Goal: Information Seeking & Learning: Learn about a topic

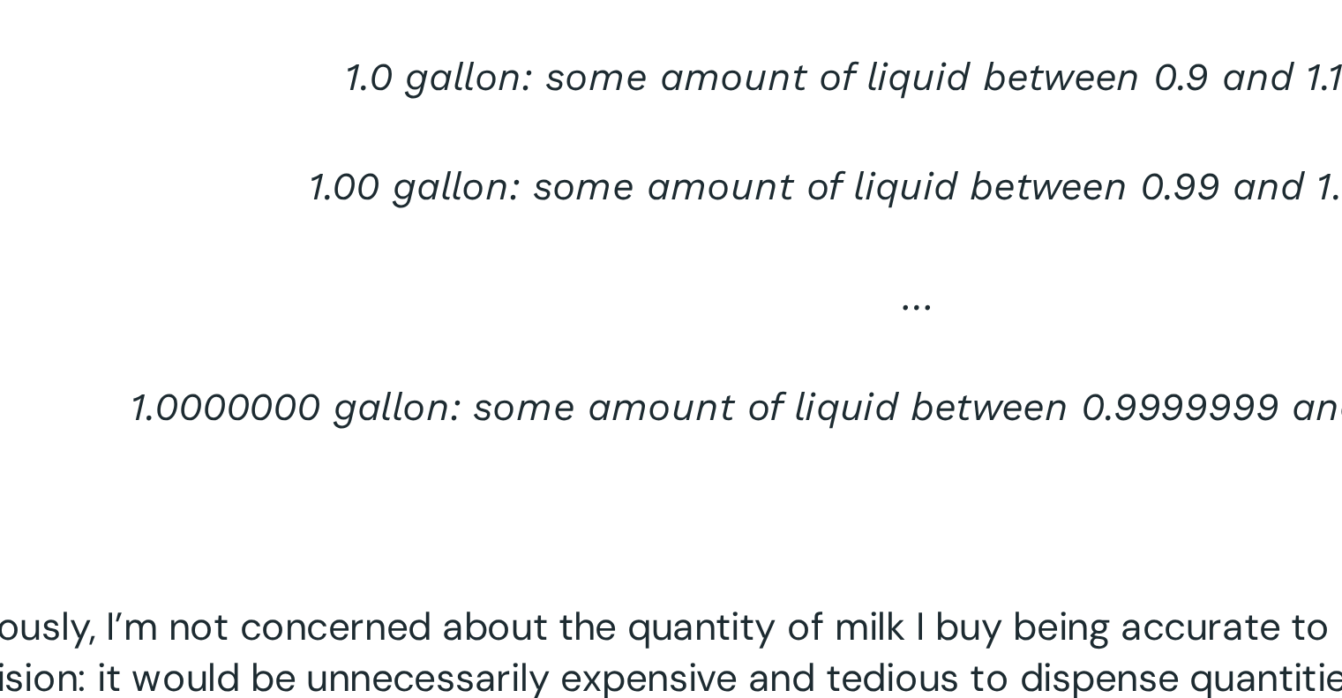
scroll to position [626, 0]
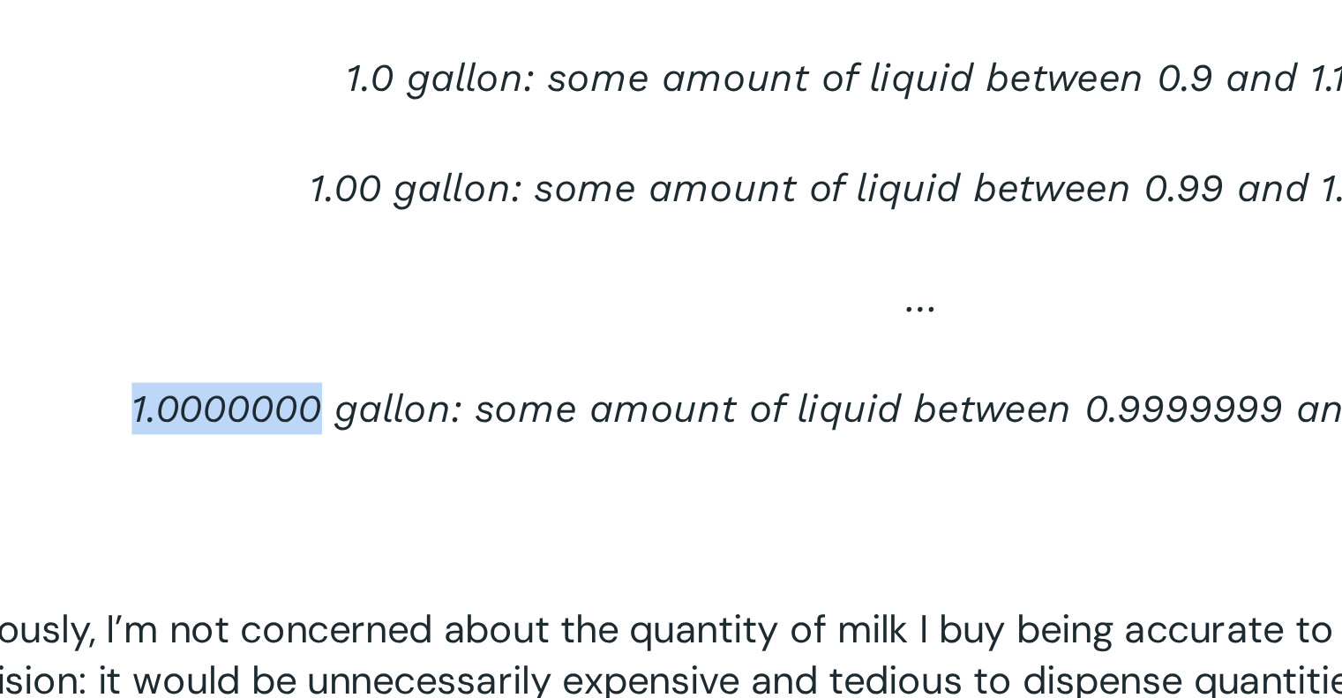
drag, startPoint x: 154, startPoint y: 505, endPoint x: 236, endPoint y: 506, distance: 82.1
click at [236, 506] on p "1.0000000 gallon: some amount of liquid between 0.9999999 and 1.0000001 gallons" at bounding box center [482, 513] width 822 height 45
copy span "1.0000000"
click at [236, 506] on span "1.0000000 gallon: some amount of liquid between 0.9999999 and 1.0000001 gallons" at bounding box center [482, 500] width 645 height 19
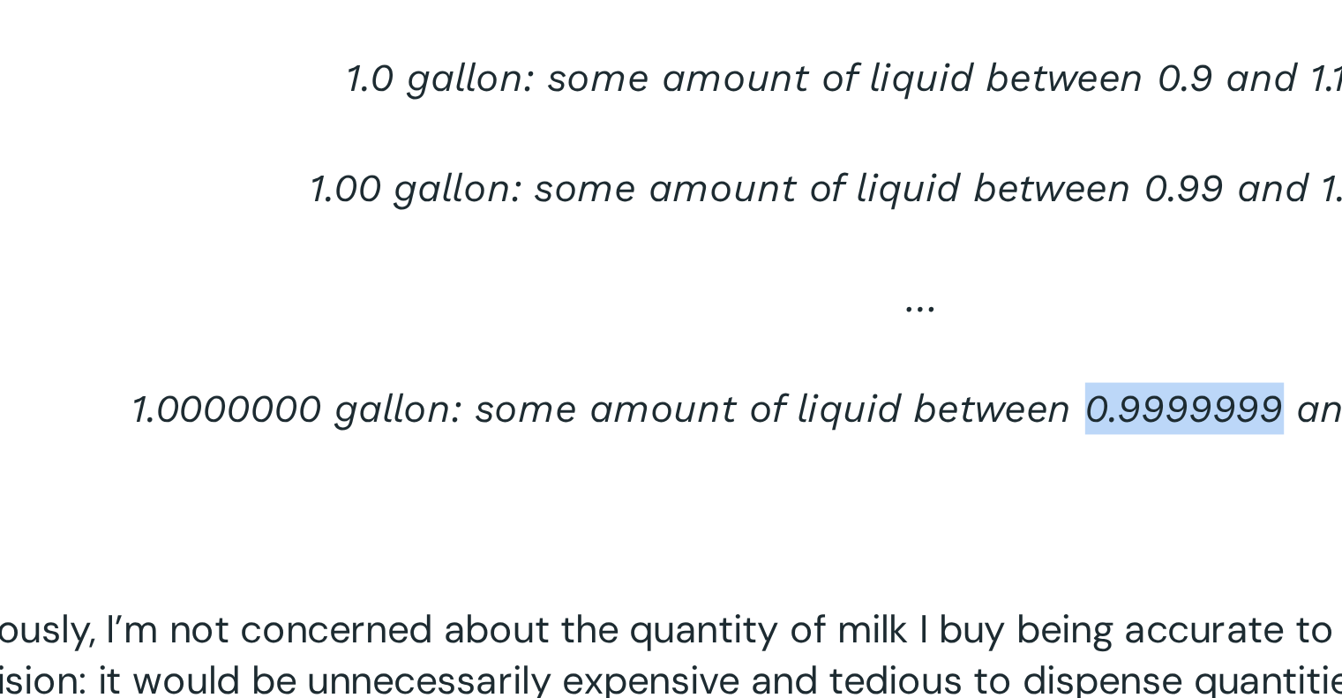
drag, startPoint x: 547, startPoint y: 504, endPoint x: 626, endPoint y: 504, distance: 79.4
click at [626, 504] on span "1.0000000 gallon: some amount of liquid between 0.9999999 and 1.0000001 gallons" at bounding box center [482, 500] width 645 height 19
copy span "0.9999999"
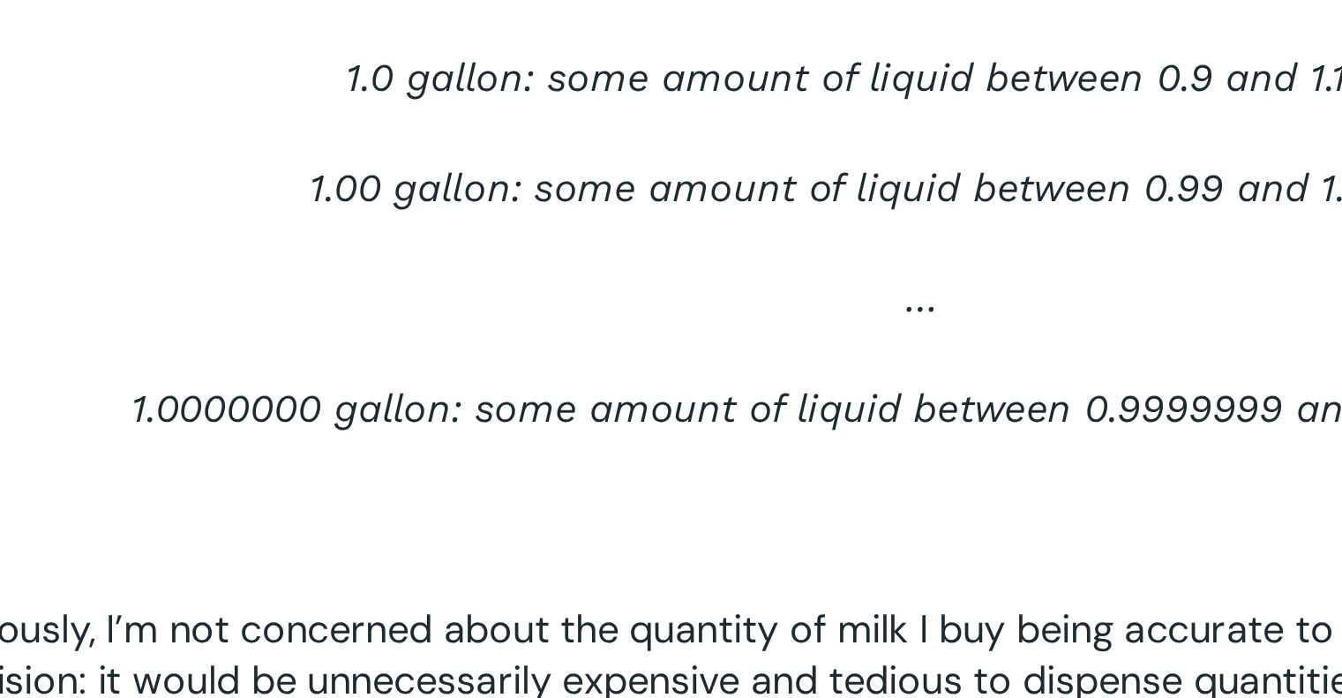
drag, startPoint x: 525, startPoint y: 448, endPoint x: 406, endPoint y: 487, distance: 125.3
click at [406, 487] on p "…" at bounding box center [482, 468] width 822 height 45
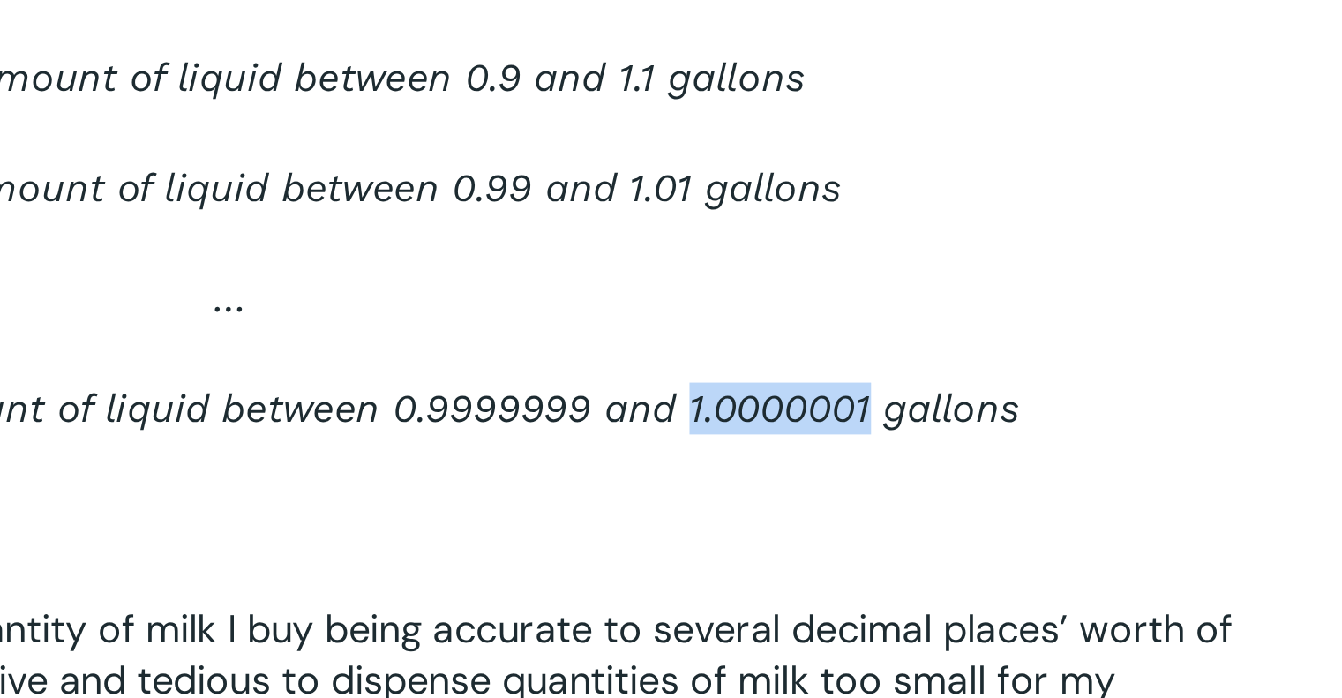
drag, startPoint x: 671, startPoint y: 509, endPoint x: 746, endPoint y: 504, distance: 76.1
click at [746, 504] on span "1.0000000 gallon: some amount of liquid between 0.9999999 and 1.0000001 gallons" at bounding box center [482, 500] width 645 height 19
copy span "1.0000001"
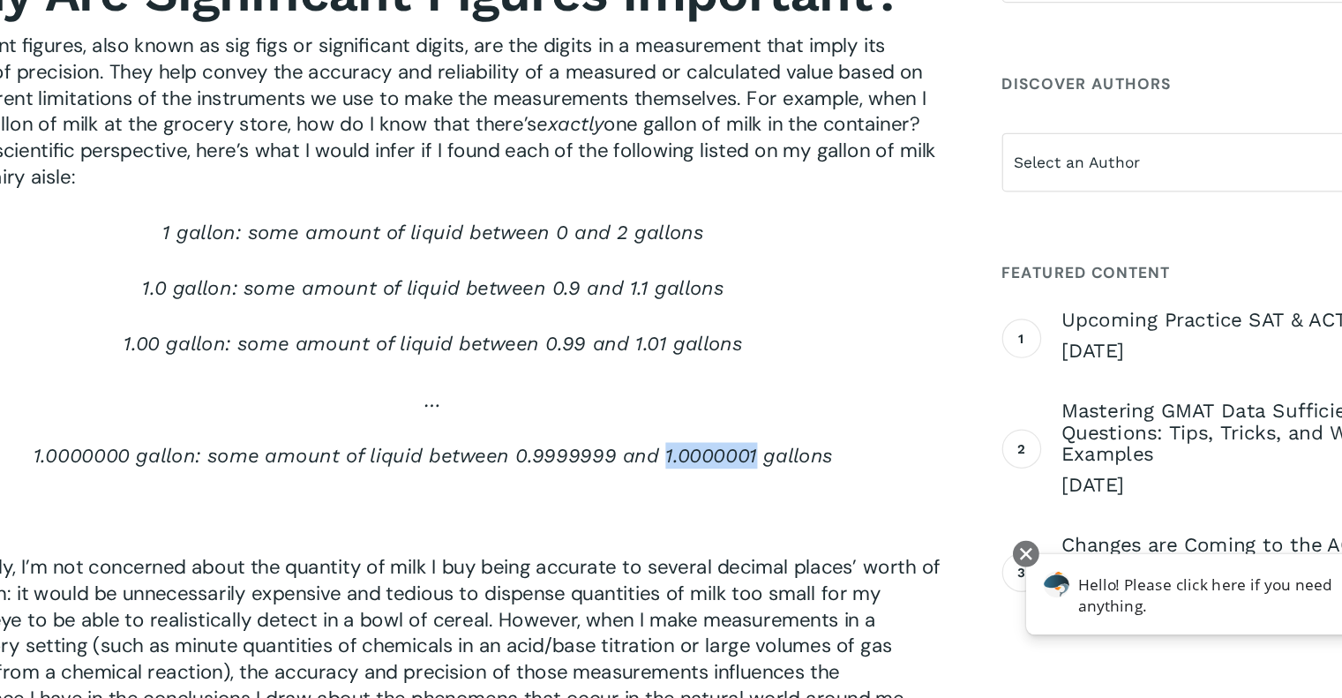
scroll to position [625, 0]
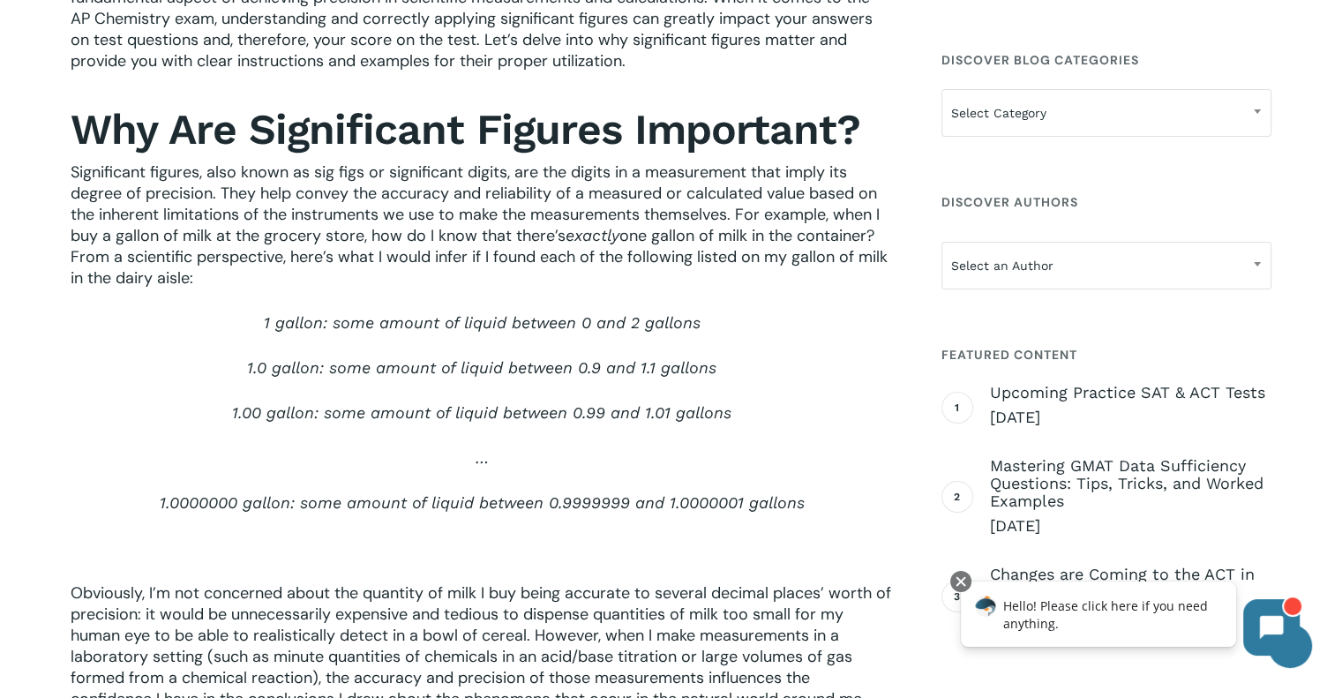
click at [120, 564] on p at bounding box center [482, 559] width 822 height 45
click at [230, 520] on p "1.0000000 gallon: some amount of liquid between 0.9999999 and 1.0000001 gallons" at bounding box center [482, 514] width 822 height 45
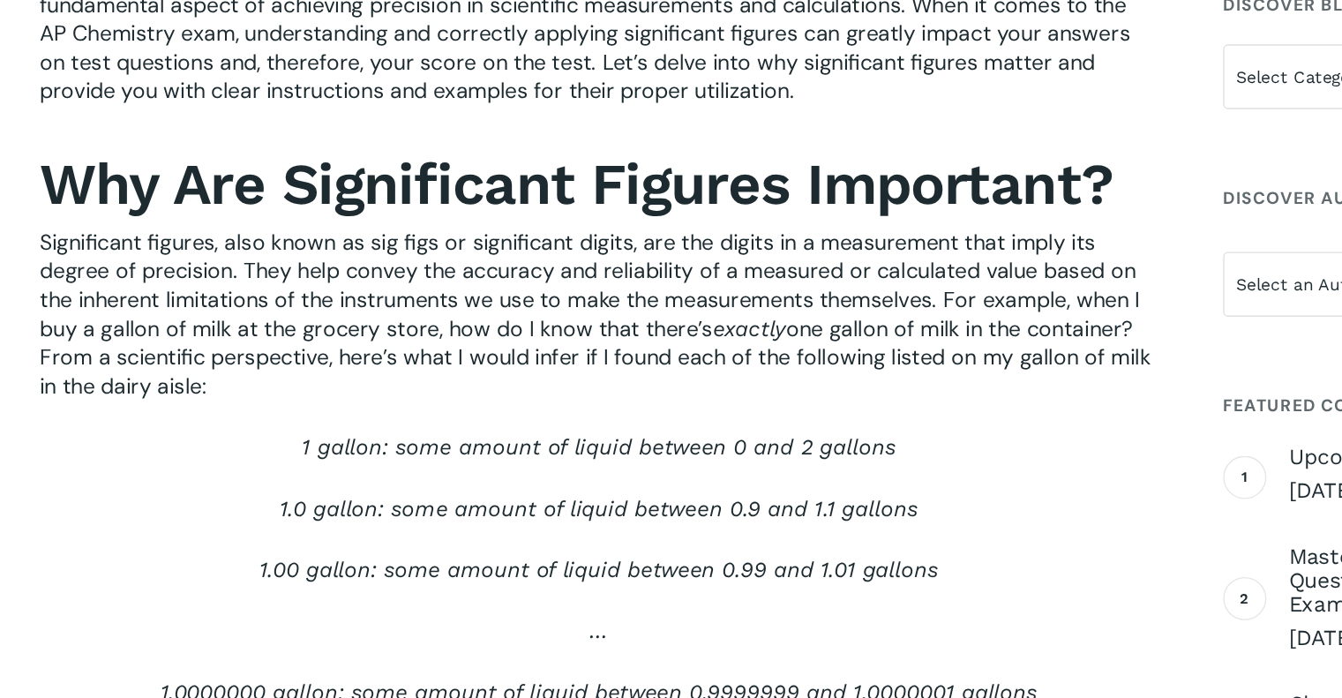
scroll to position [562, 0]
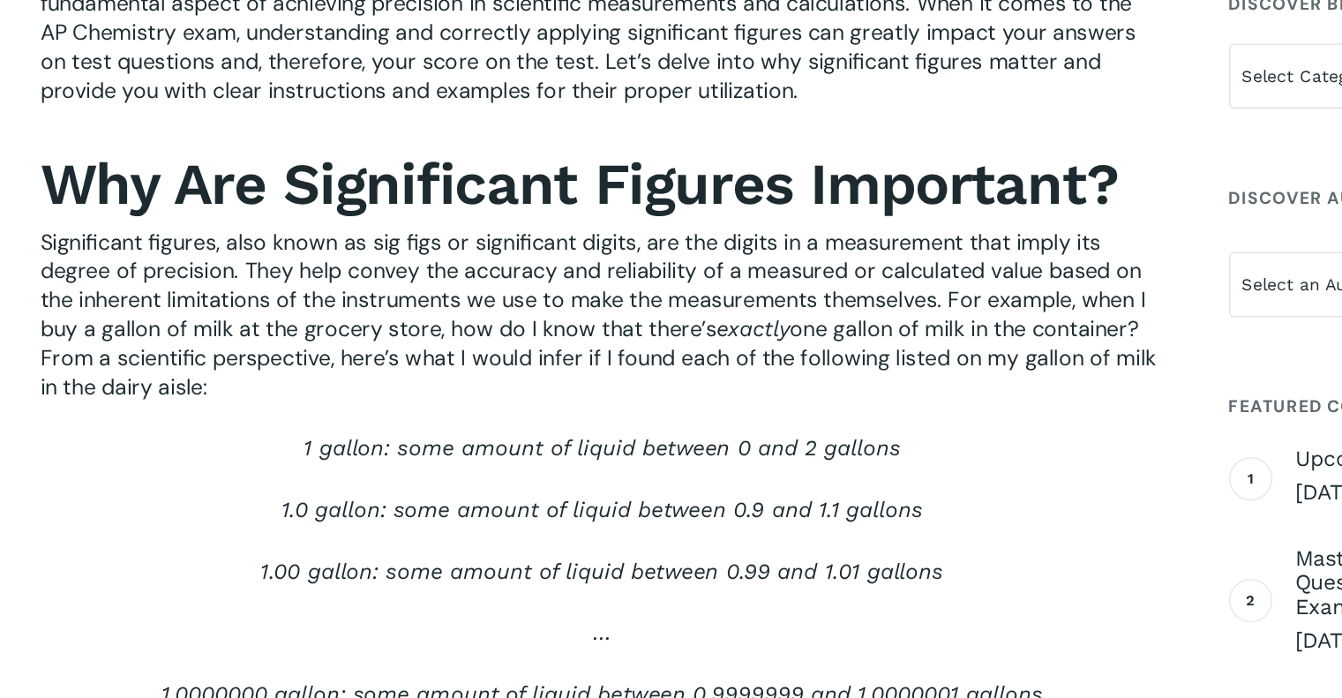
click at [861, 353] on p "Significant figures, also known as sig figs or significant digits, are the digi…" at bounding box center [482, 299] width 822 height 151
click at [789, 400] on p "1 gallon: some amount of liquid between 0 and 2 gallons" at bounding box center [482, 397] width 822 height 45
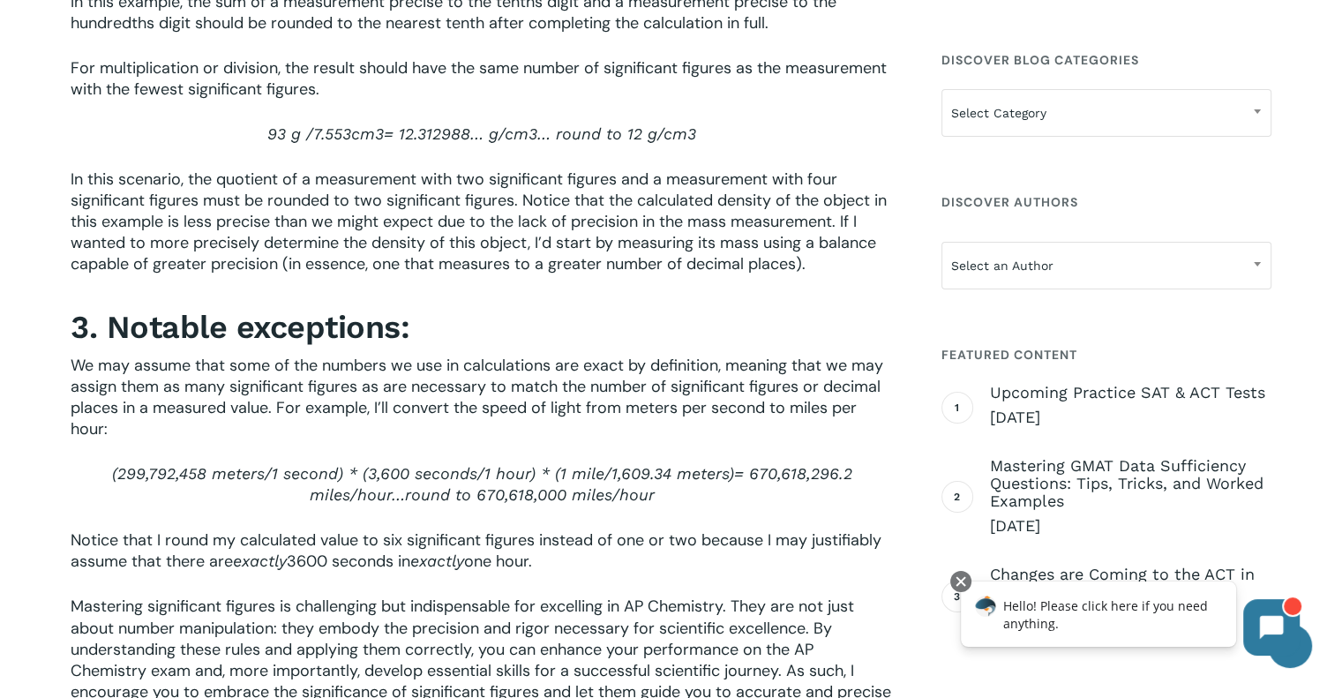
scroll to position [2911, 0]
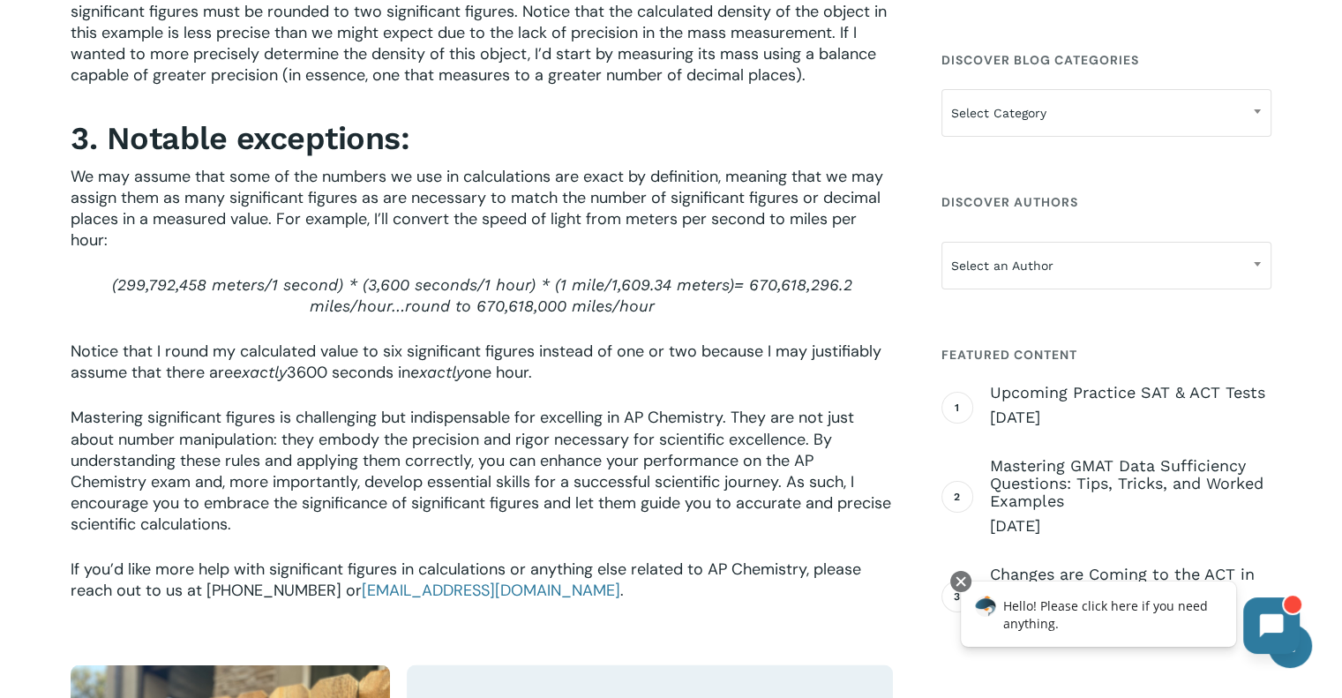
click at [1284, 628] on button at bounding box center [1271, 625] width 56 height 56
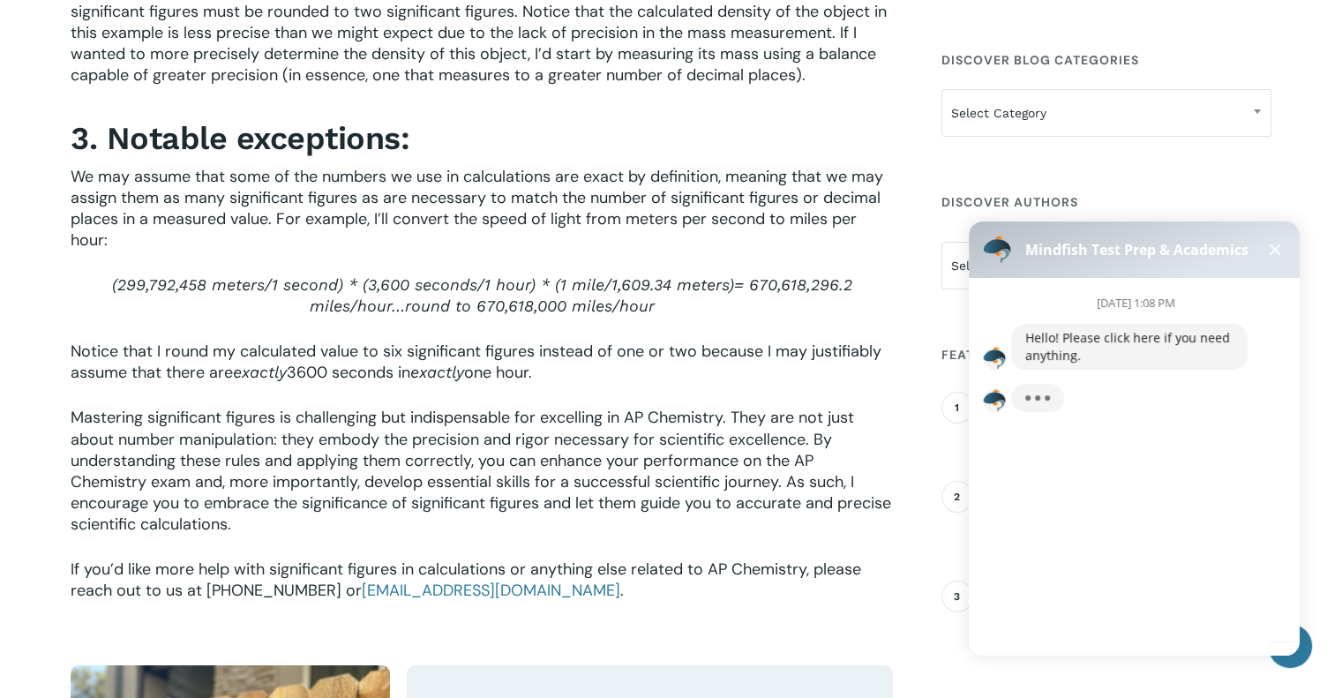
click at [1279, 246] on span at bounding box center [1275, 249] width 11 height 11
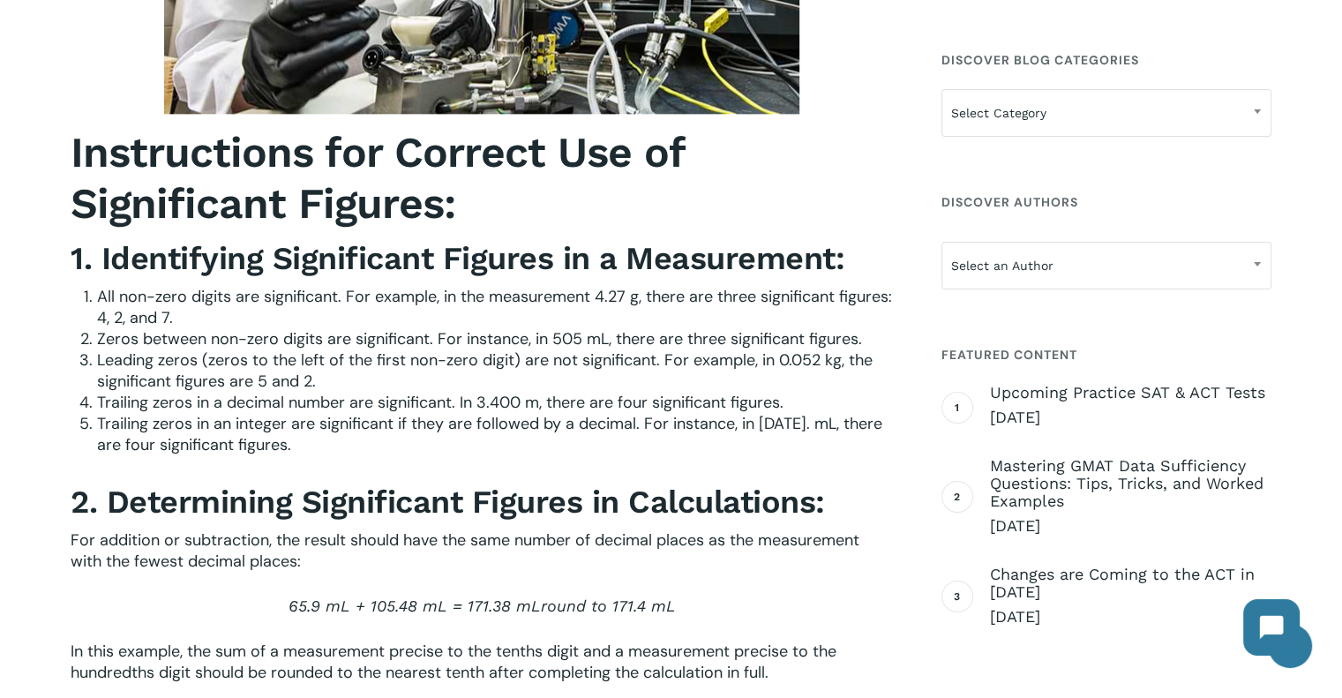
scroll to position [2077, 0]
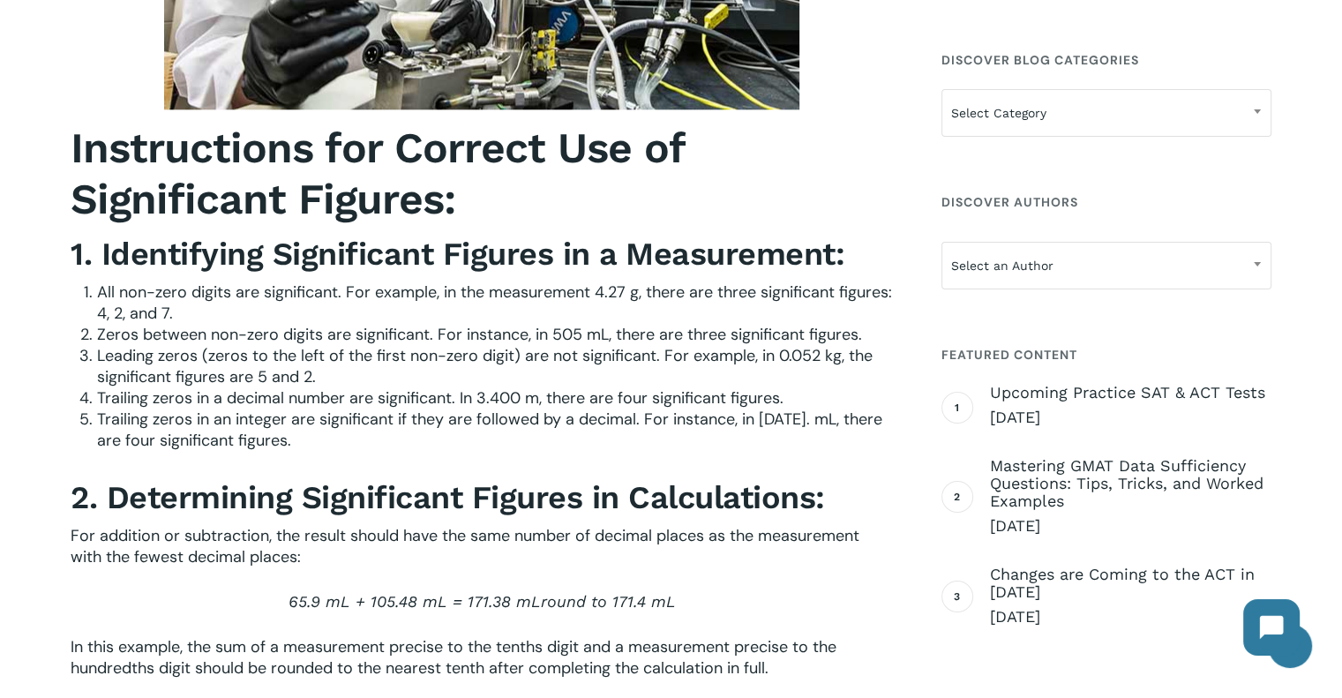
click at [754, 416] on span "Trailing zeros in an integer are significant if they are followed by a decimal.…" at bounding box center [489, 430] width 785 height 42
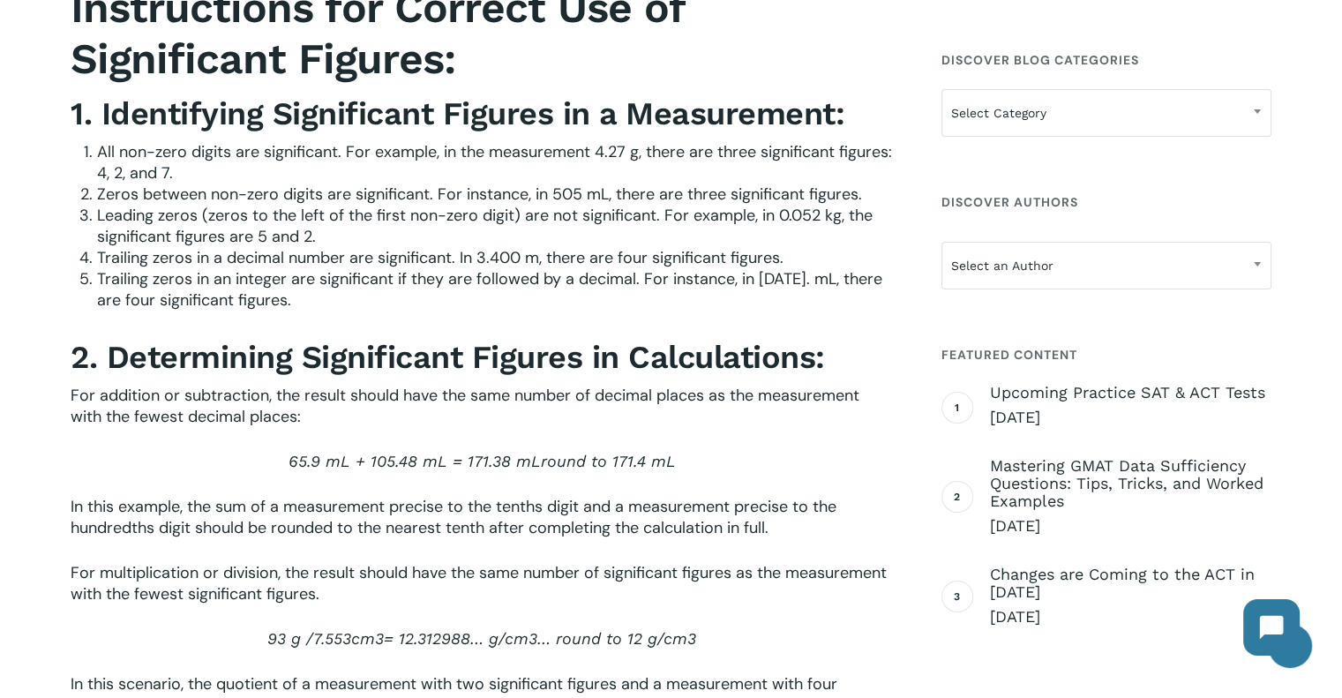
scroll to position [2255, 0]
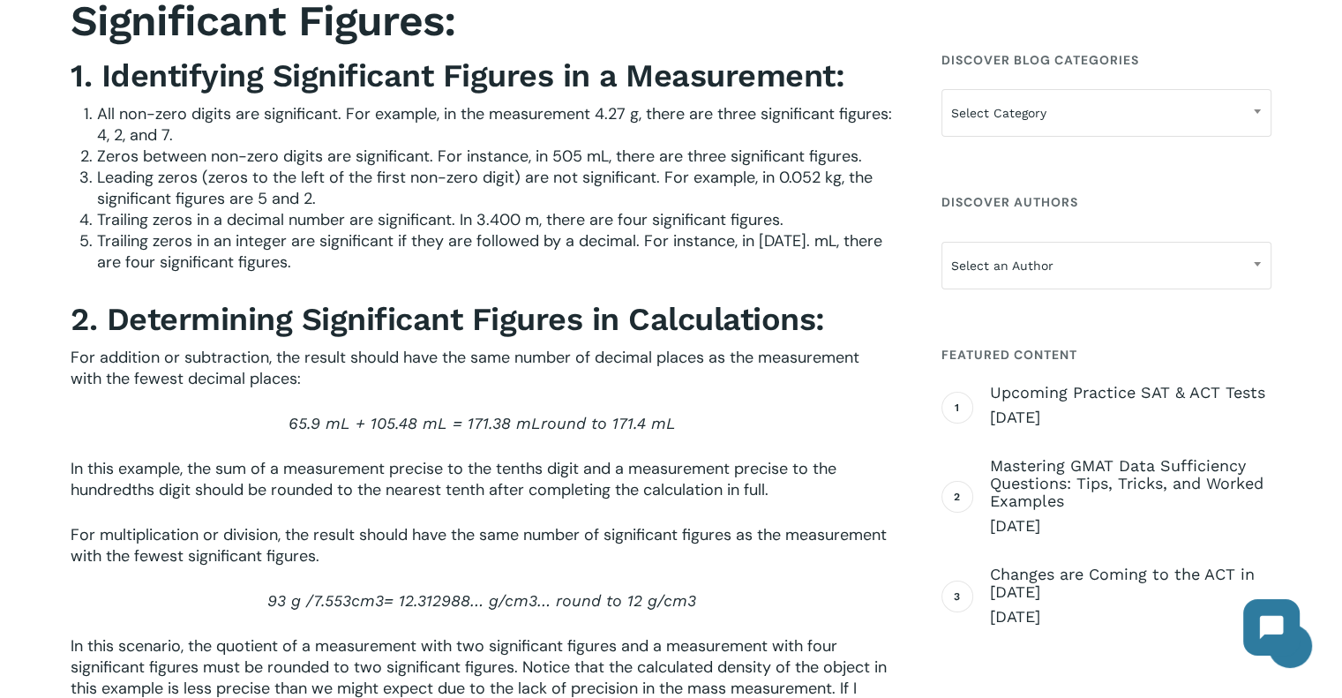
click at [692, 489] on span "In this example, the sum of a measurement precise to the tenths digit and a mea…" at bounding box center [454, 479] width 766 height 42
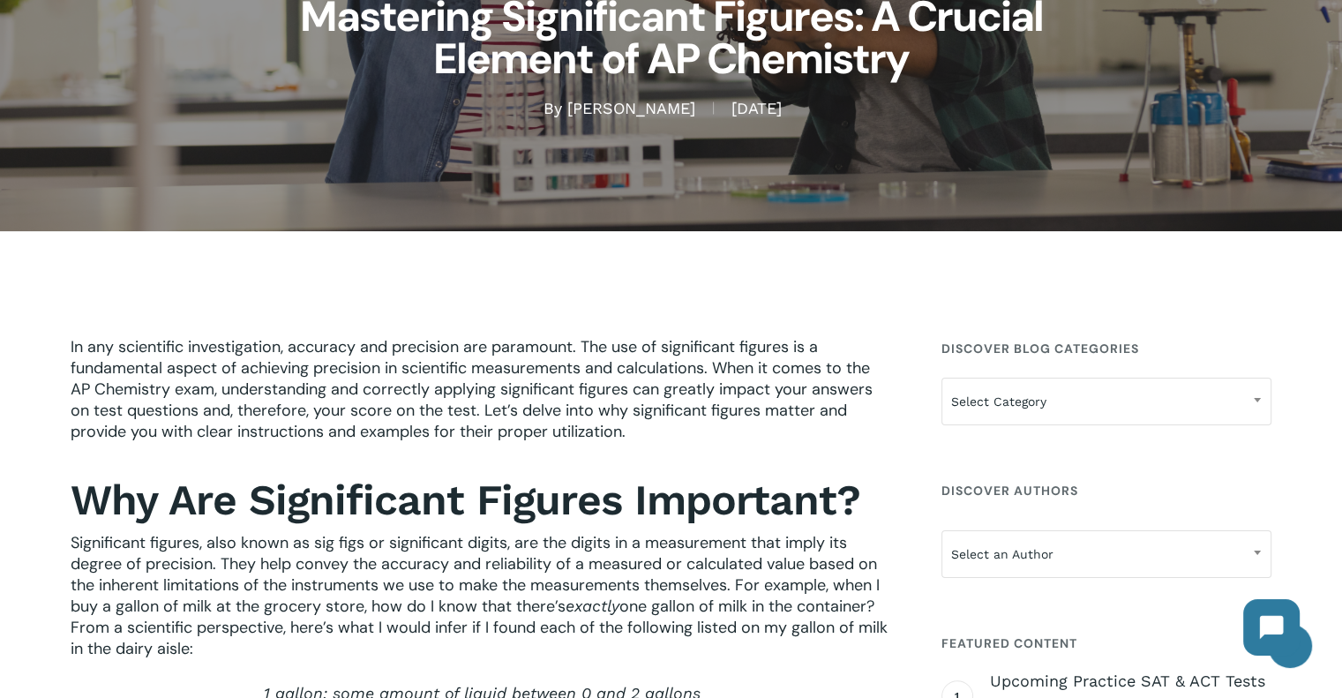
scroll to position [247, 0]
